Goal: Navigation & Orientation: Go to known website

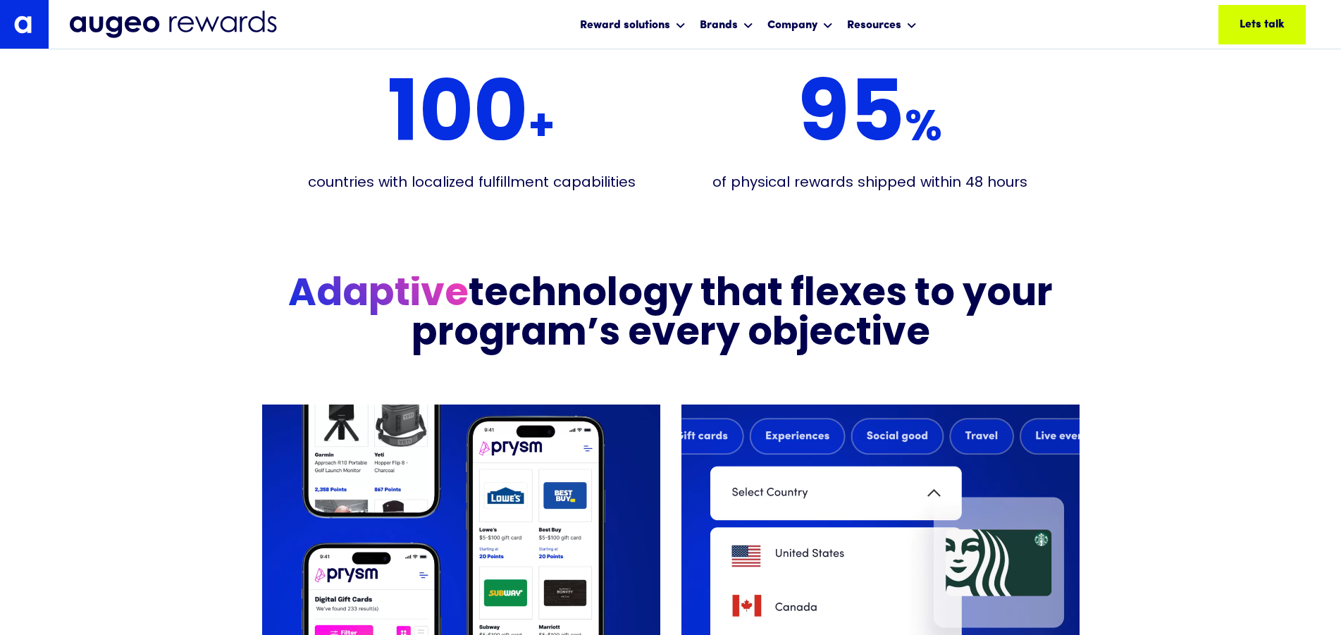
scroll to position [3038, 0]
